Goal: Consume media (video, audio): Consume media (video, audio)

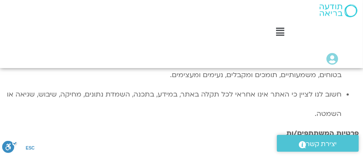
scroll to position [431, 0]
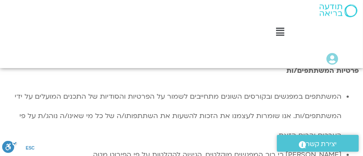
click at [278, 30] on icon at bounding box center [280, 31] width 8 height 9
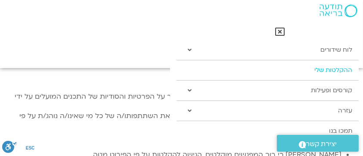
click at [317, 69] on link "ההקלטות שלי" at bounding box center [268, 70] width 182 height 20
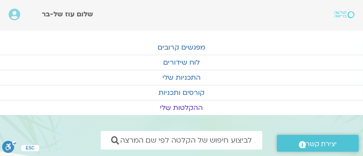
click at [205, 108] on link "ההקלטות שלי" at bounding box center [181, 107] width 363 height 15
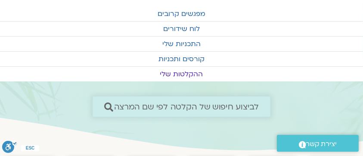
scroll to position [57, 0]
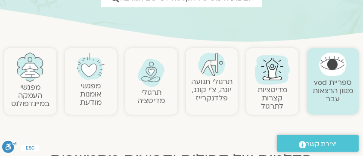
scroll to position [143, 0]
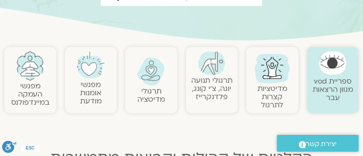
click at [218, 88] on link "תרגולי תנועה יוגה, צ׳י קונג, פלדנקרייז" at bounding box center [211, 88] width 41 height 26
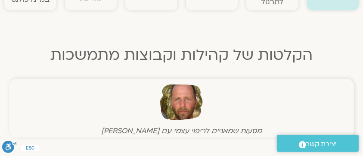
scroll to position [258, 0]
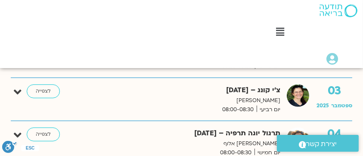
scroll to position [402, 0]
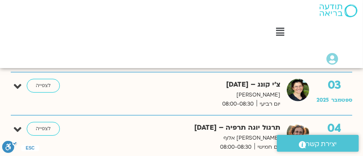
click at [299, 90] on img at bounding box center [298, 90] width 22 height 22
click at [49, 85] on link "לצפייה" at bounding box center [43, 86] width 33 height 14
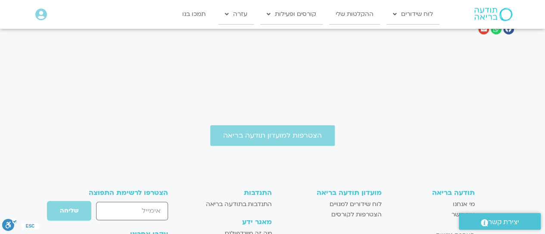
scroll to position [387, 0]
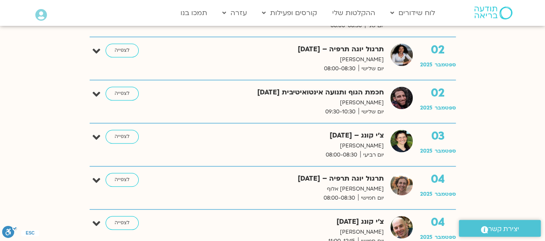
scroll to position [322, 0]
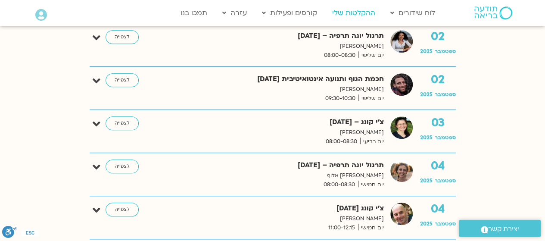
click at [360, 11] on link "ההקלטות שלי" at bounding box center [354, 13] width 52 height 16
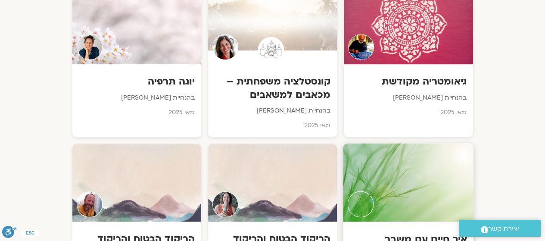
scroll to position [1808, 0]
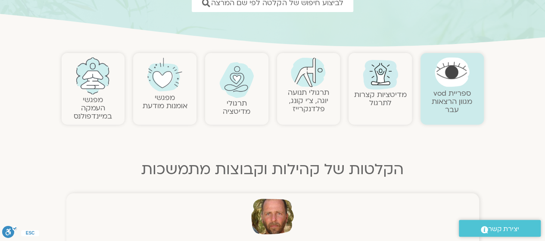
scroll to position [129, 0]
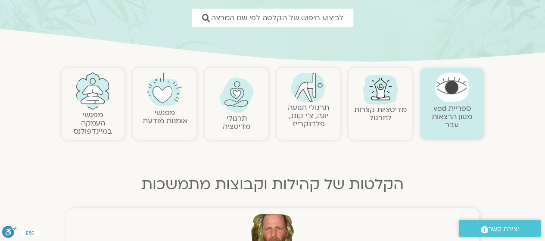
click at [450, 108] on link "ספריית vod מגוון הרצאות עבר" at bounding box center [451, 116] width 40 height 26
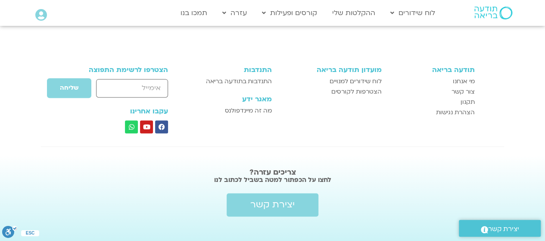
scroll to position [559, 0]
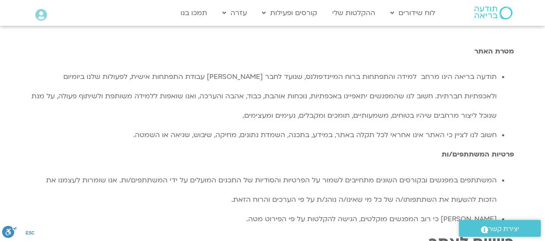
scroll to position [245, 0]
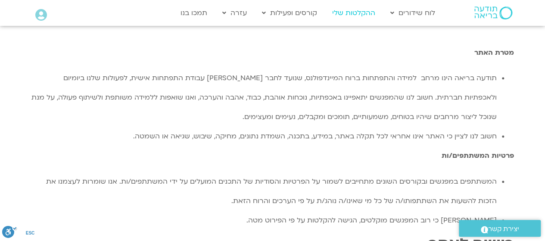
click at [368, 9] on link "ההקלטות שלי" at bounding box center [354, 13] width 52 height 16
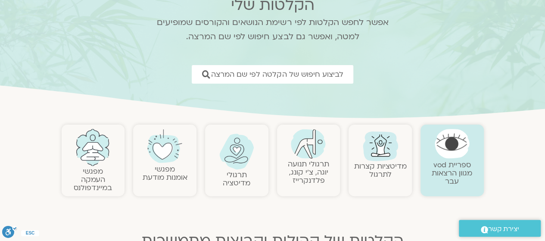
scroll to position [86, 0]
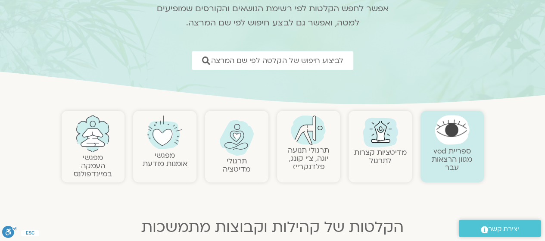
click at [301, 158] on link "תרגולי תנועה יוגה, צ׳י קונג, פלדנקרייז" at bounding box center [308, 158] width 41 height 26
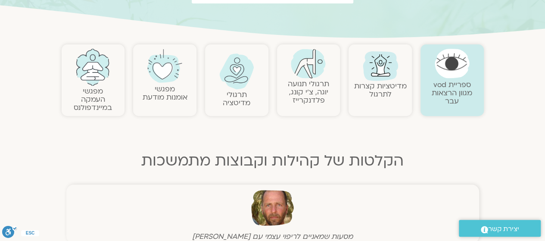
scroll to position [172, 0]
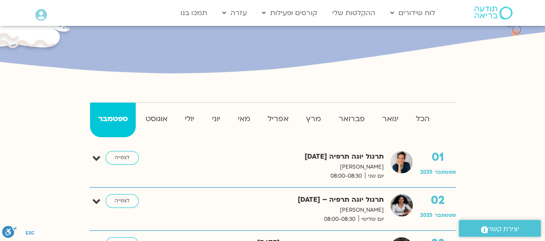
scroll to position [172, 0]
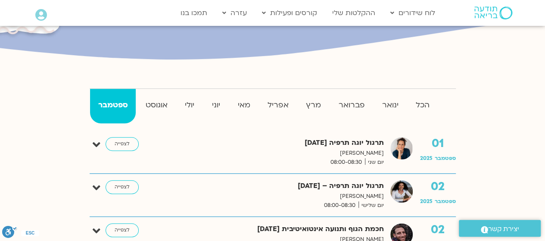
click at [403, 186] on img at bounding box center [401, 191] width 22 height 22
click at [127, 185] on link "לצפייה" at bounding box center [121, 187] width 33 height 14
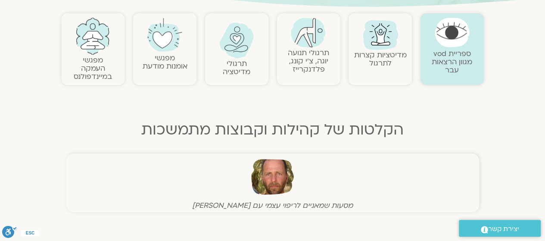
scroll to position [172, 0]
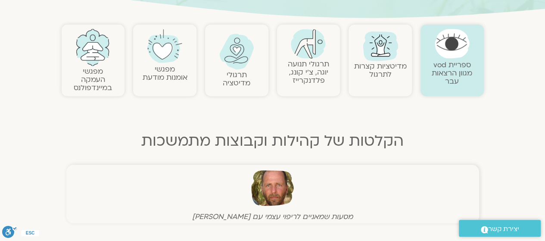
click at [297, 60] on link "תרגולי תנועה יוגה, צ׳י קונג, פלדנקרייז" at bounding box center [308, 72] width 41 height 26
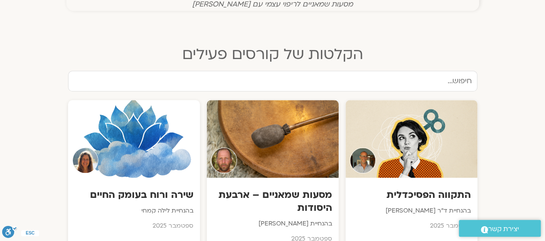
scroll to position [387, 0]
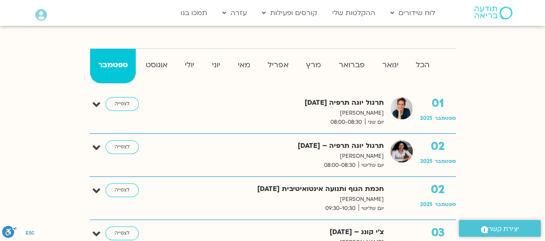
scroll to position [215, 0]
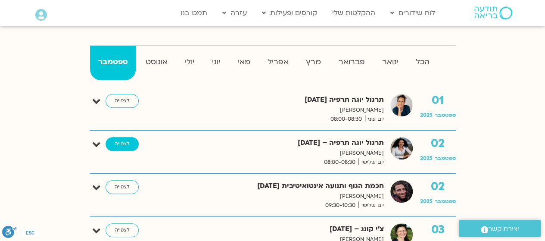
click at [129, 144] on link "לצפייה" at bounding box center [121, 144] width 33 height 14
click at [114, 102] on link "לצפייה" at bounding box center [121, 101] width 33 height 14
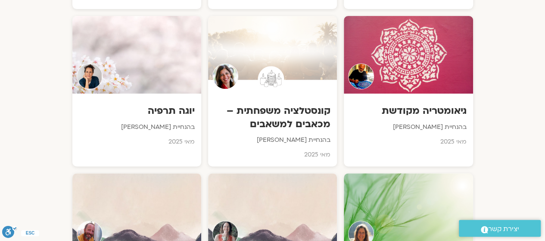
scroll to position [1794, 0]
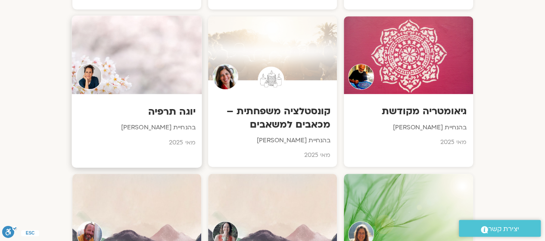
click at [162, 113] on h3 "יוגה תרפיה" at bounding box center [136, 111] width 117 height 13
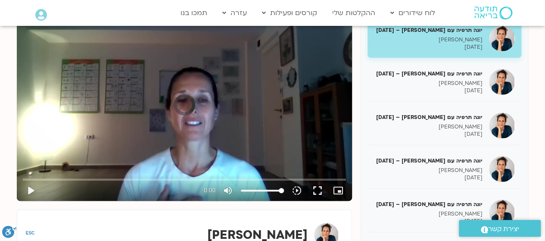
scroll to position [130, 0]
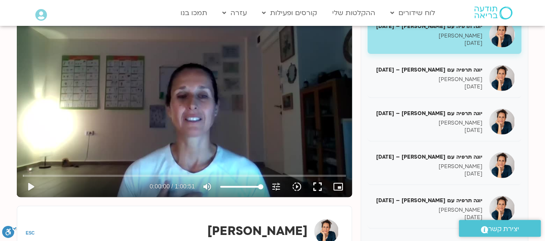
click at [204, 108] on div "Skip Ad play_arrow 0:00:00 / 1:00:51 volume_up Mute tune Resolution Auto 480p s…" at bounding box center [184, 102] width 335 height 189
click at [46, 174] on input "Seek" at bounding box center [184, 175] width 323 height 5
click at [67, 174] on input "Seek" at bounding box center [184, 175] width 323 height 5
click at [90, 176] on input "Seek" at bounding box center [184, 175] width 323 height 5
click at [117, 175] on input "Seek" at bounding box center [184, 175] width 323 height 5
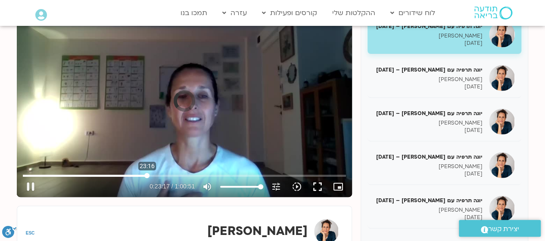
click at [147, 174] on input "Seek" at bounding box center [184, 175] width 323 height 5
click at [177, 174] on input "Seek" at bounding box center [184, 175] width 323 height 5
click at [214, 173] on input "Seek" at bounding box center [184, 175] width 323 height 5
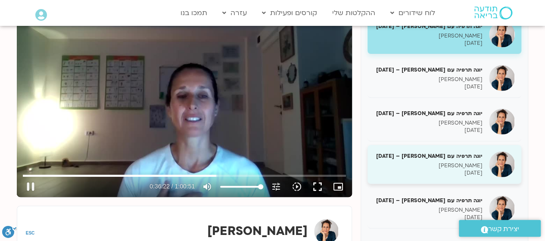
type input "2183.096179"
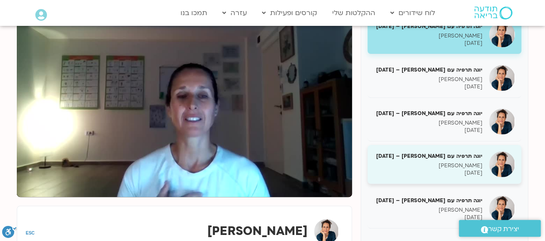
click at [506, 158] on img at bounding box center [502, 164] width 26 height 26
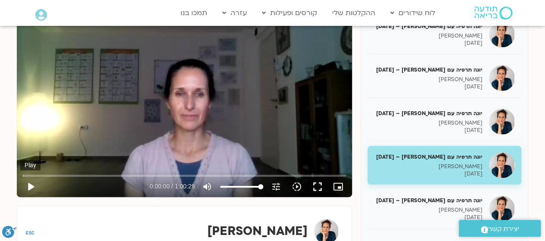
click at [29, 185] on button "play_arrow" at bounding box center [30, 186] width 21 height 21
type input "22.48614"
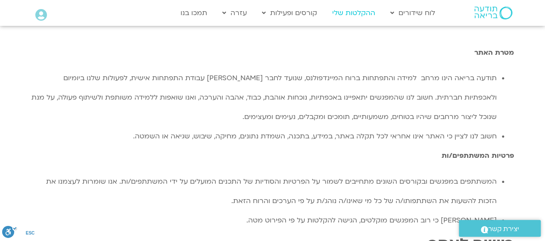
click at [343, 16] on link "ההקלטות שלי" at bounding box center [354, 13] width 52 height 16
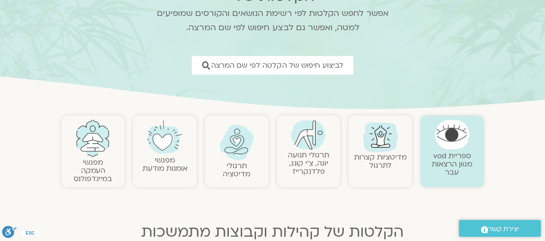
scroll to position [86, 0]
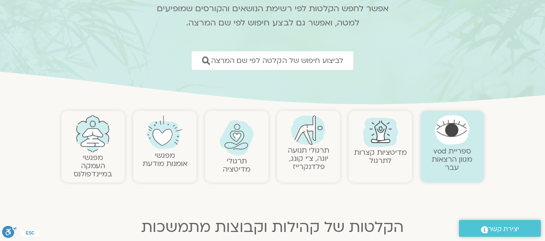
click at [298, 160] on link "תרגולי תנועה יוגה, צ׳י קונג, פלדנקרייז" at bounding box center [308, 158] width 41 height 26
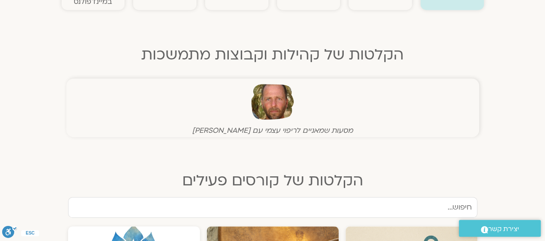
scroll to position [344, 0]
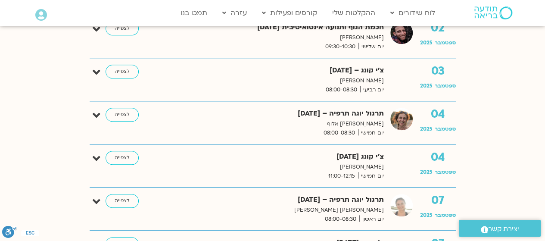
scroll to position [387, 0]
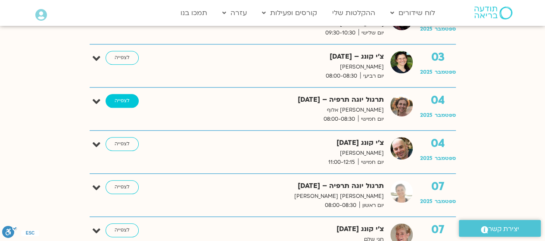
click at [114, 98] on link "לצפייה" at bounding box center [121, 101] width 33 height 14
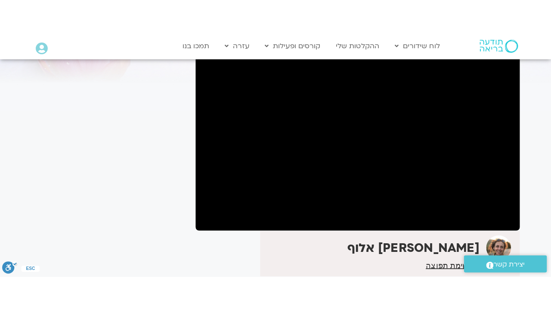
scroll to position [71, 0]
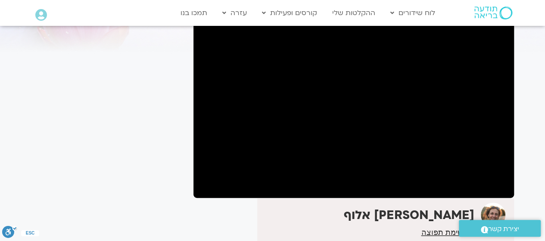
click at [498, 240] on iframe at bounding box center [272, 120] width 545 height 241
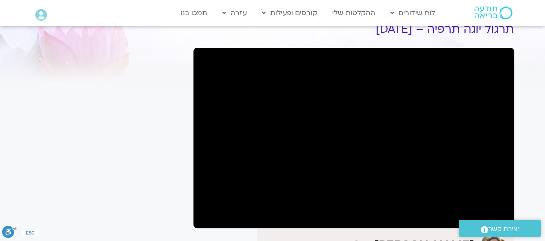
scroll to position [28, 0]
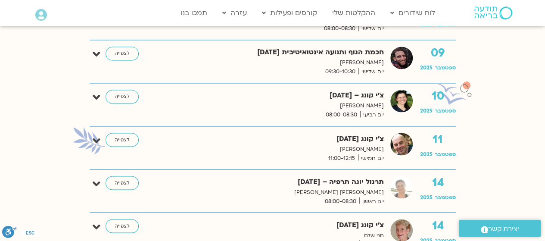
scroll to position [387, 0]
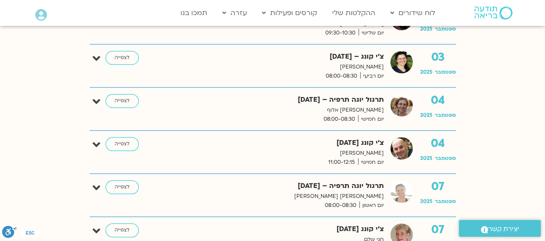
click at [403, 194] on img at bounding box center [401, 191] width 22 height 22
click at [121, 185] on link "לצפייה" at bounding box center [121, 187] width 33 height 14
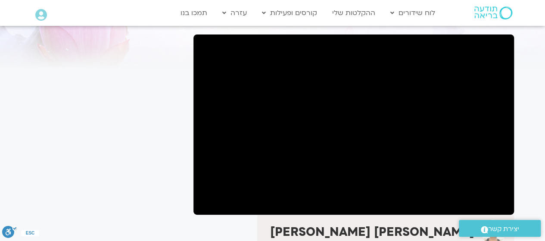
scroll to position [43, 0]
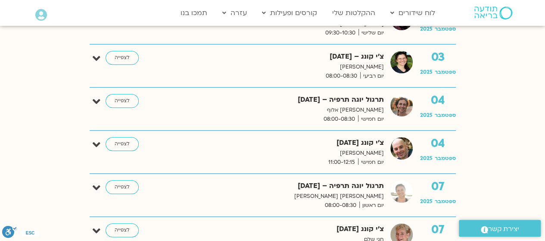
click at [400, 149] on img at bounding box center [401, 148] width 22 height 22
click at [126, 145] on link "לצפייה" at bounding box center [121, 144] width 33 height 14
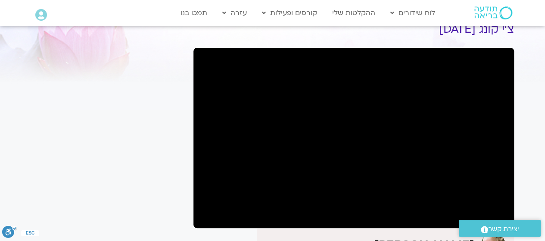
scroll to position [54, 0]
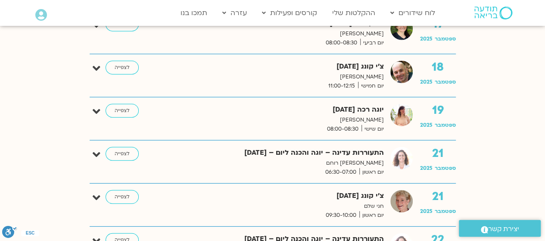
scroll to position [1076, 0]
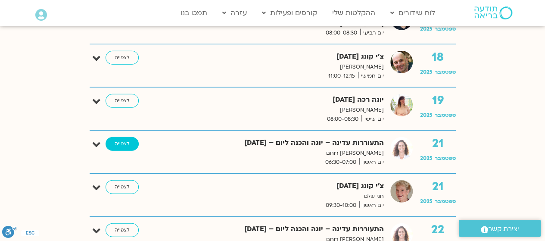
click at [125, 141] on link "לצפייה" at bounding box center [121, 144] width 33 height 14
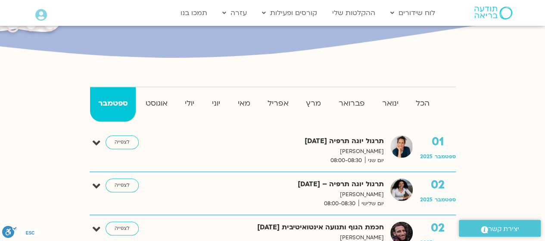
scroll to position [129, 0]
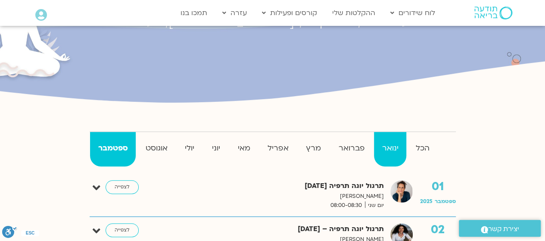
click at [390, 149] on strong "ינואר" at bounding box center [390, 148] width 32 height 13
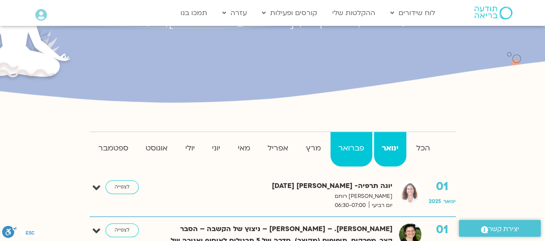
click at [343, 146] on strong "פברואר" at bounding box center [351, 148] width 42 height 13
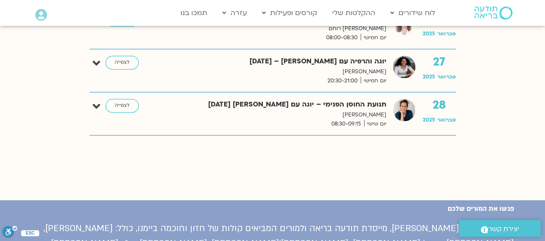
scroll to position [2282, 0]
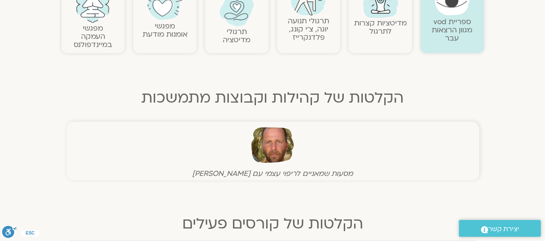
scroll to position [172, 0]
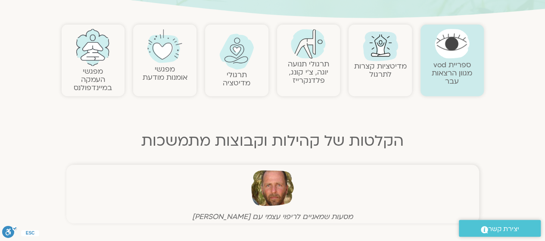
click at [317, 65] on link "תרגולי תנועה יוגה, צ׳י קונג, פלדנקרייז" at bounding box center [308, 72] width 41 height 26
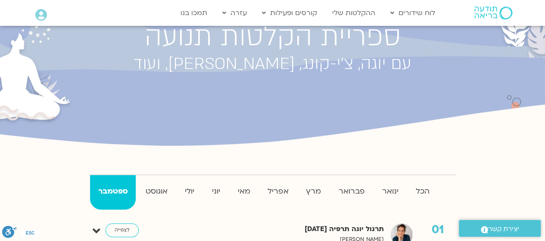
scroll to position [172, 0]
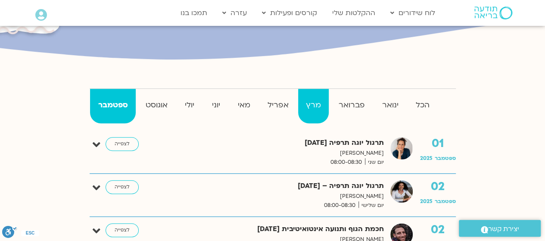
click at [311, 105] on strong "מרץ" at bounding box center [313, 105] width 31 height 13
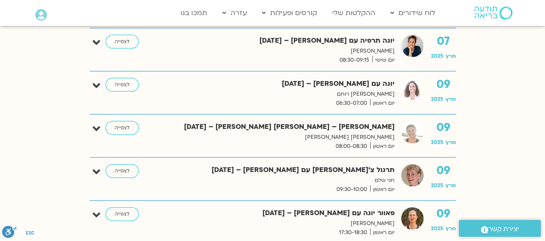
scroll to position [904, 0]
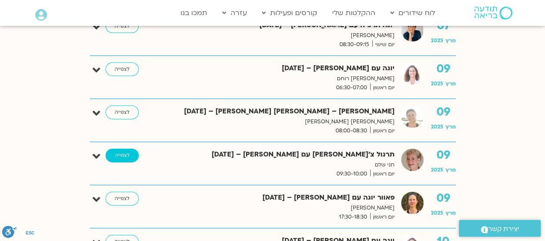
click at [112, 149] on link "לצפייה" at bounding box center [121, 156] width 33 height 14
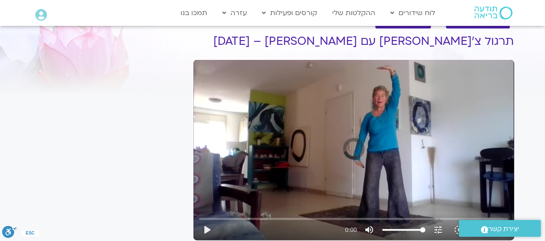
scroll to position [43, 0]
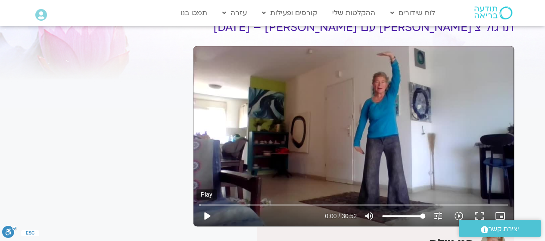
click at [206, 216] on button "play_arrow" at bounding box center [206, 215] width 21 height 21
click at [220, 204] on input "Seek" at bounding box center [353, 204] width 309 height 5
click at [237, 203] on input "Seek" at bounding box center [353, 204] width 309 height 5
click at [251, 205] on input "Seek" at bounding box center [353, 204] width 309 height 5
click at [274, 204] on input "Seek" at bounding box center [353, 204] width 309 height 5
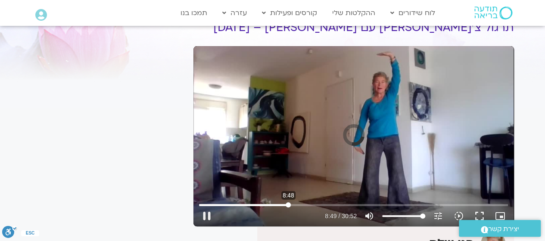
click at [288, 204] on input "Seek" at bounding box center [353, 204] width 309 height 5
click at [310, 204] on input "Seek" at bounding box center [353, 204] width 309 height 5
click at [328, 203] on input "Seek" at bounding box center [353, 204] width 309 height 5
click at [344, 204] on input "Seek" at bounding box center [353, 204] width 309 height 5
click at [359, 204] on input "Seek" at bounding box center [353, 204] width 309 height 5
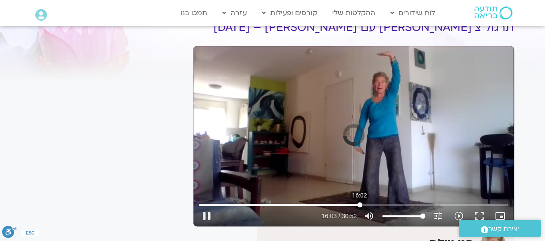
click at [359, 204] on input "Seek" at bounding box center [353, 204] width 309 height 5
click at [372, 205] on input "Seek" at bounding box center [353, 204] width 309 height 5
click at [390, 205] on input "Seek" at bounding box center [353, 204] width 309 height 5
click at [407, 204] on input "Seek" at bounding box center [353, 204] width 309 height 5
click at [428, 205] on input "Seek" at bounding box center [353, 204] width 309 height 5
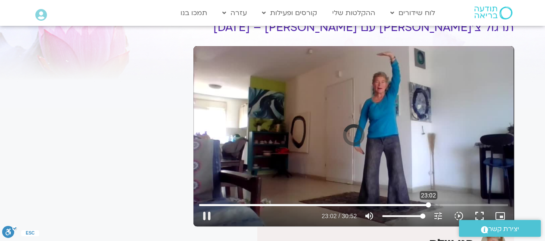
click at [428, 205] on input "Seek" at bounding box center [353, 204] width 309 height 5
click at [443, 205] on input "Seek" at bounding box center [353, 204] width 309 height 5
click at [462, 202] on input "Seek" at bounding box center [353, 204] width 309 height 5
click at [483, 204] on input "Seek" at bounding box center [353, 204] width 309 height 5
click at [495, 205] on input "Seek" at bounding box center [353, 204] width 309 height 5
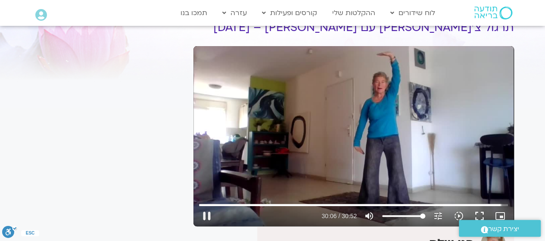
type input "1806.676377"
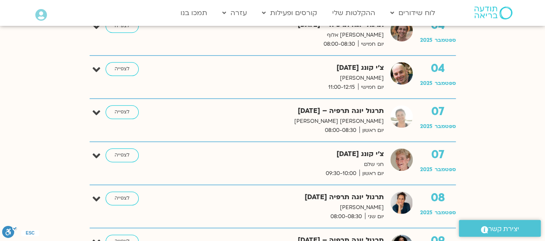
scroll to position [474, 0]
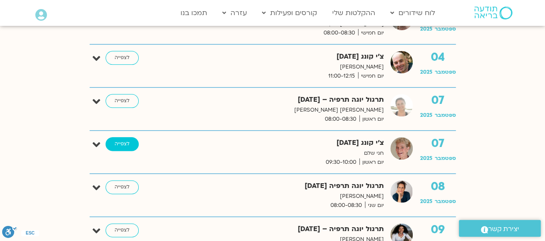
click at [117, 143] on link "לצפייה" at bounding box center [121, 144] width 33 height 14
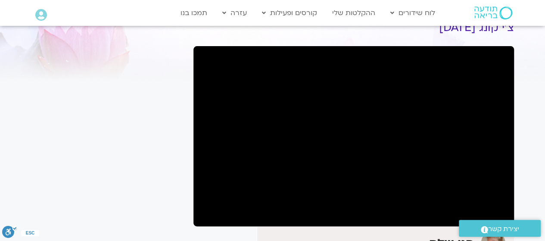
scroll to position [54, 0]
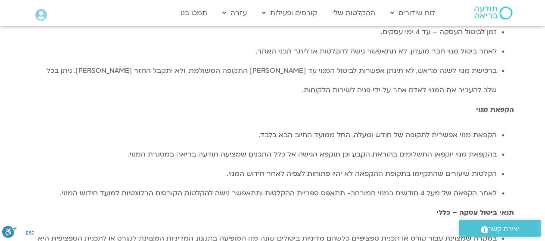
scroll to position [1752, 0]
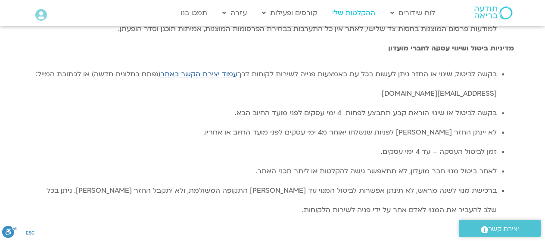
click at [355, 12] on link "ההקלטות שלי" at bounding box center [354, 13] width 52 height 16
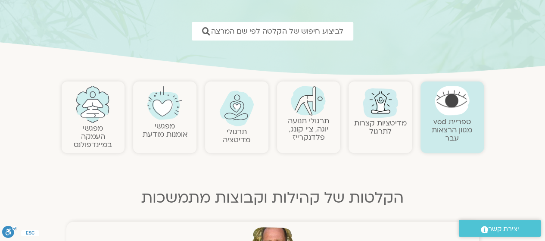
scroll to position [129, 0]
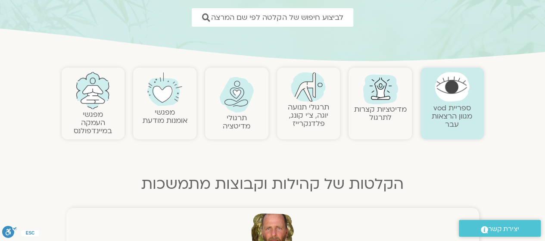
click at [302, 105] on link "תרגולי תנועה יוגה, צ׳י קונג, פלדנקרייז" at bounding box center [308, 115] width 41 height 26
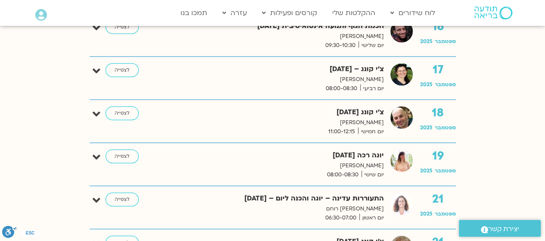
scroll to position [1076, 0]
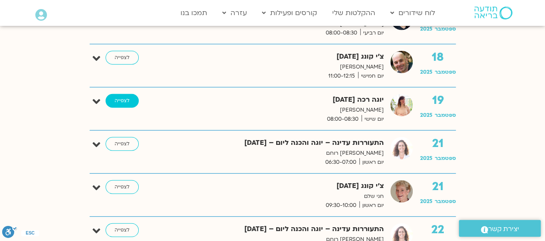
click at [131, 97] on link "לצפייה" at bounding box center [121, 101] width 33 height 14
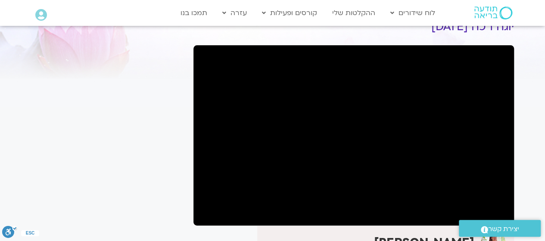
scroll to position [43, 0]
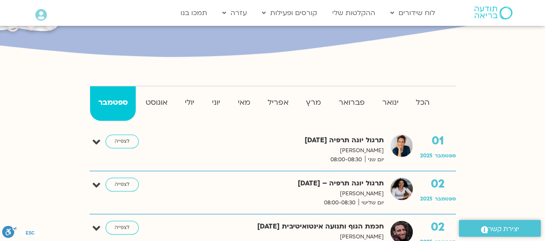
scroll to position [129, 0]
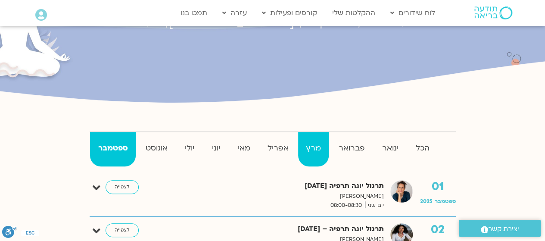
click at [314, 146] on strong "מרץ" at bounding box center [313, 148] width 31 height 13
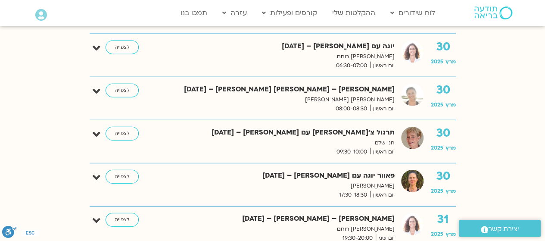
scroll to position [2755, 0]
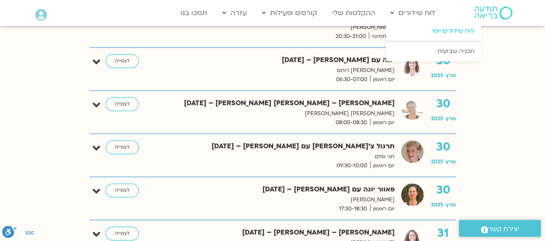
click at [438, 32] on link "לוח שידורים יומי" at bounding box center [433, 31] width 95 height 20
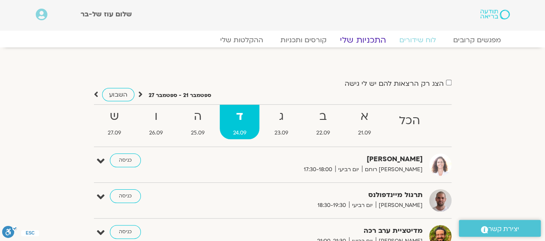
click at [358, 40] on link "התכניות שלי" at bounding box center [362, 40] width 67 height 10
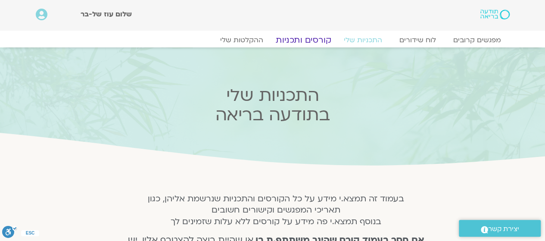
click at [319, 43] on link "קורסים ותכניות" at bounding box center [303, 40] width 76 height 10
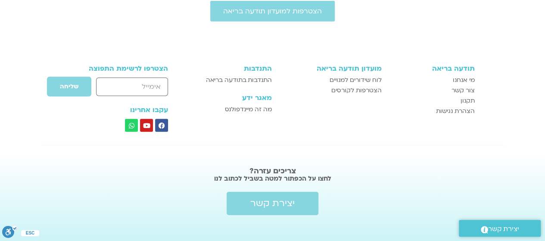
scroll to position [1273, 0]
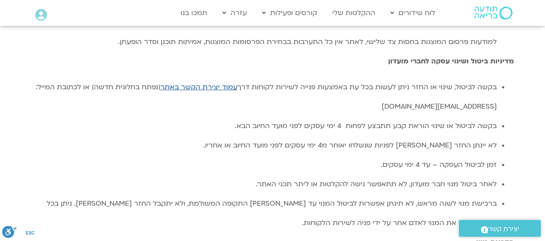
scroll to position [1752, 0]
